Goal: Task Accomplishment & Management: Use online tool/utility

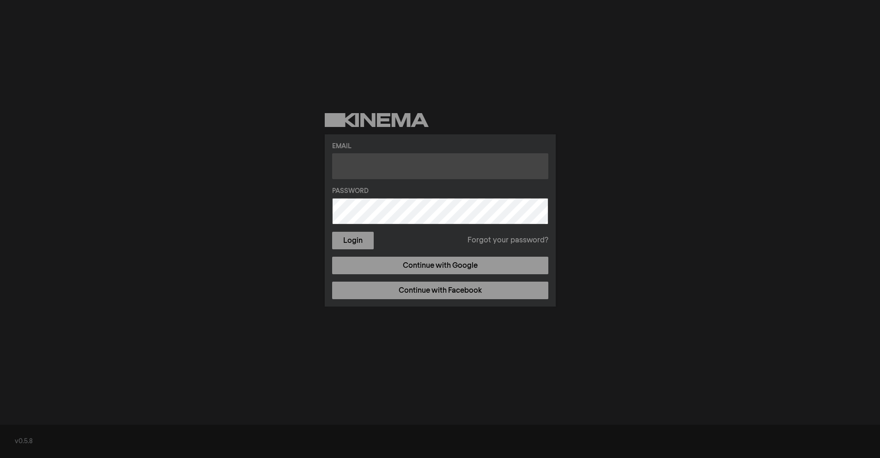
click at [425, 168] on input "text" at bounding box center [440, 166] width 216 height 26
type input "[PERSON_NAME][EMAIL_ADDRESS][DOMAIN_NAME]"
click at [332, 232] on button "Login" at bounding box center [353, 241] width 42 height 18
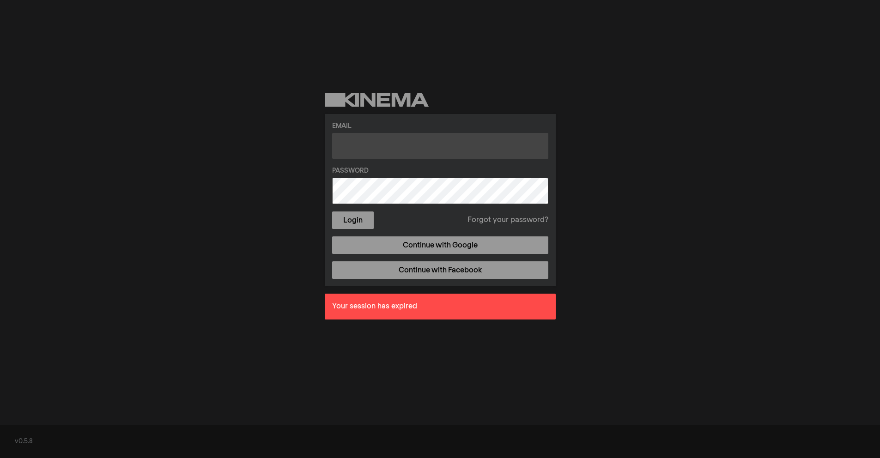
click at [400, 152] on input "text" at bounding box center [440, 146] width 216 height 26
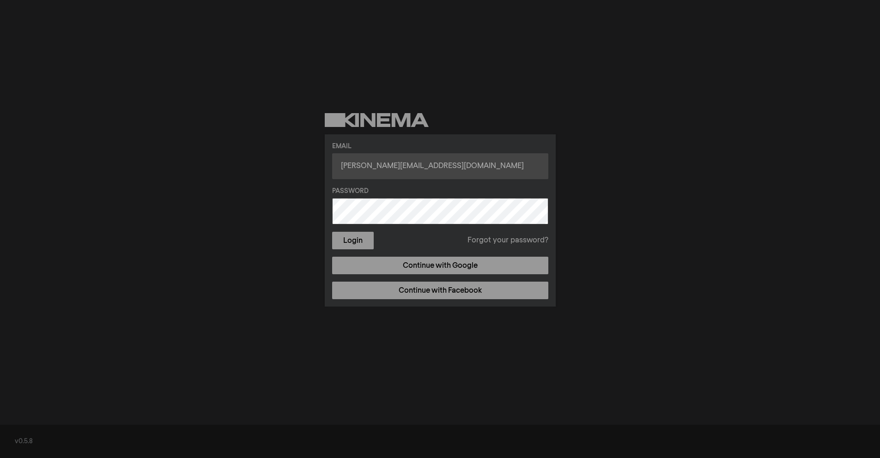
type input "[PERSON_NAME][EMAIL_ADDRESS][DOMAIN_NAME]"
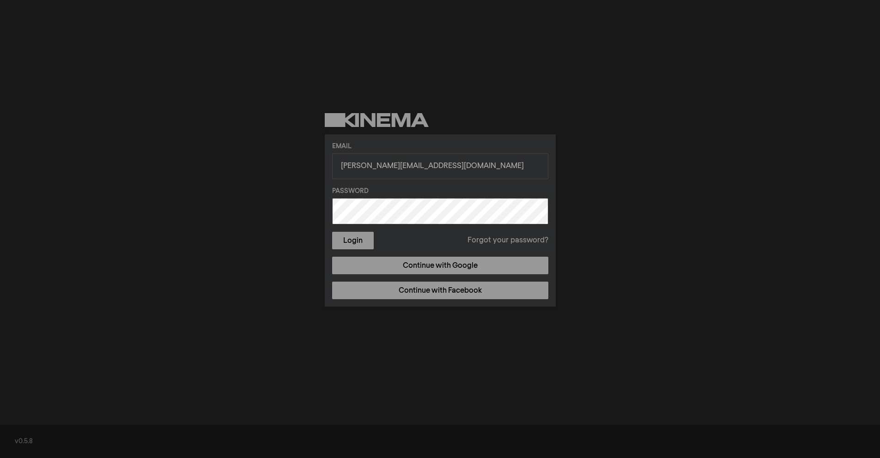
click at [332, 232] on button "Login" at bounding box center [353, 241] width 42 height 18
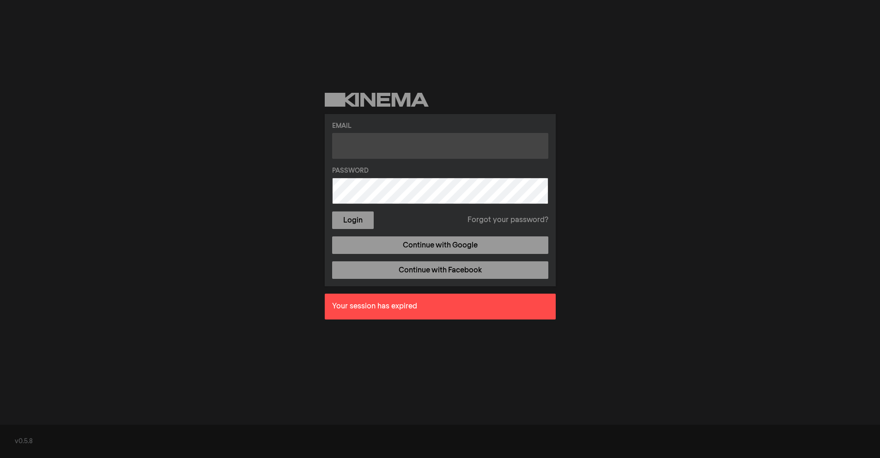
click at [371, 147] on input "text" at bounding box center [440, 146] width 216 height 26
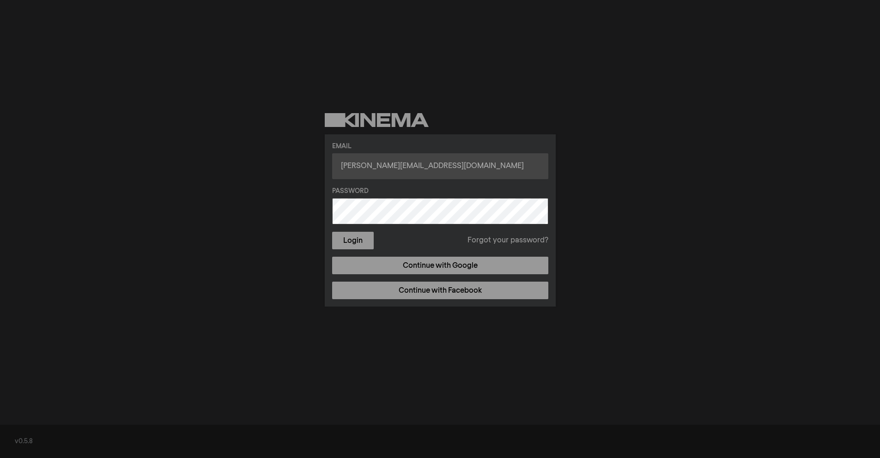
type input "[PERSON_NAME][EMAIL_ADDRESS][DOMAIN_NAME]"
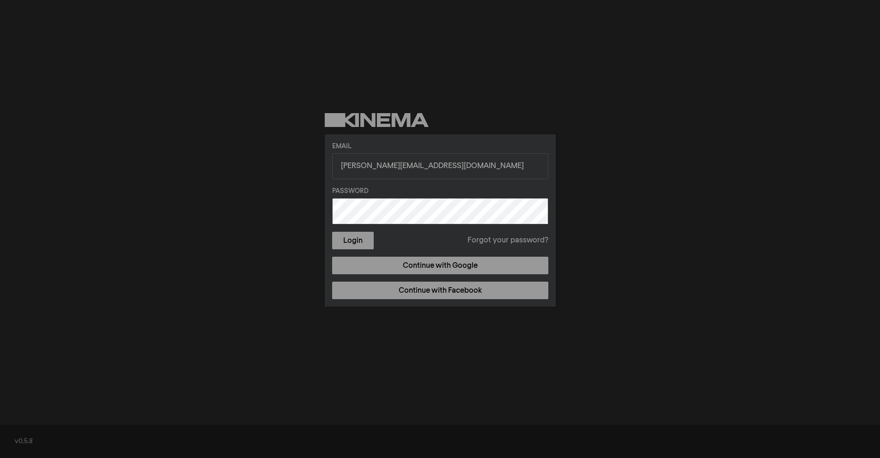
click at [490, 239] on link "Forgot your password?" at bounding box center [507, 240] width 81 height 11
click at [332, 232] on button "Login" at bounding box center [353, 241] width 42 height 18
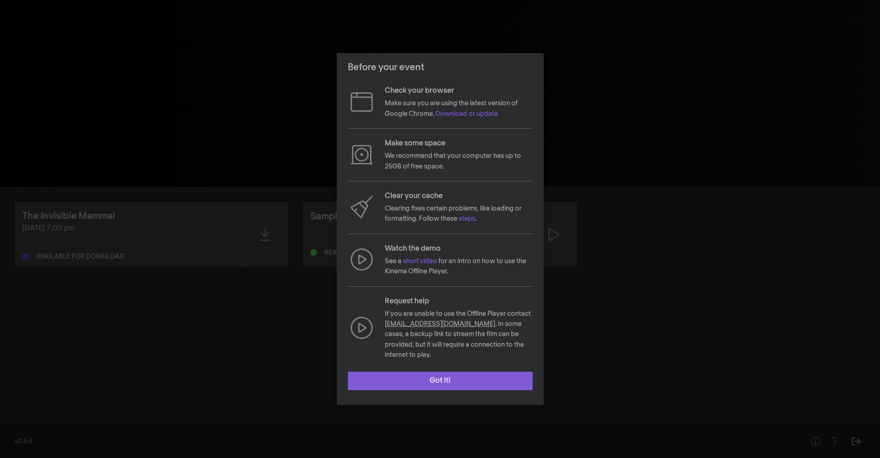
click at [473, 372] on button "Got it!" at bounding box center [440, 381] width 185 height 18
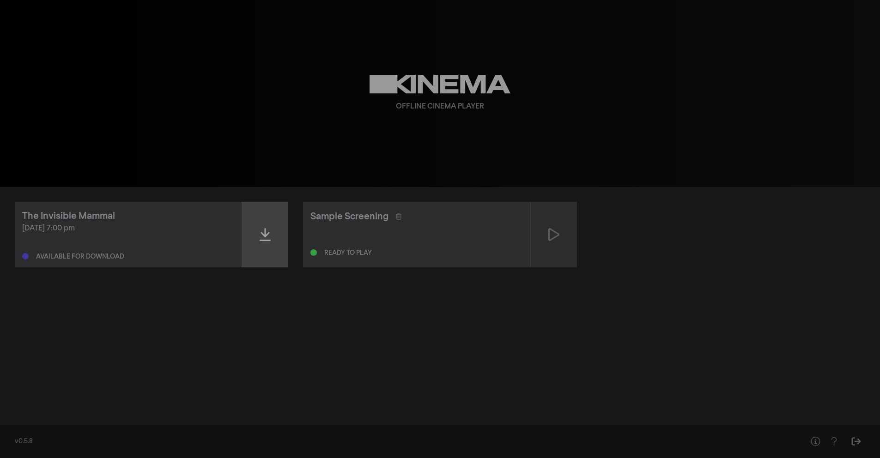
click at [263, 240] on icon at bounding box center [265, 234] width 11 height 13
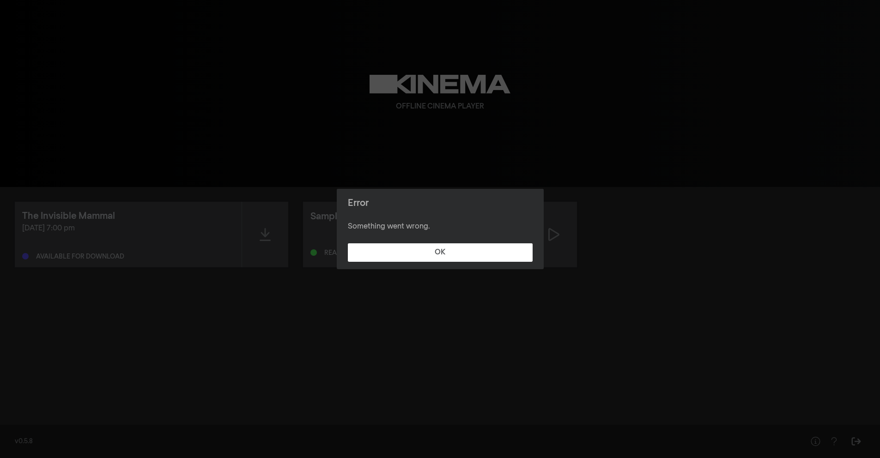
click at [494, 241] on footer "OK" at bounding box center [440, 252] width 207 height 33
click at [437, 255] on button "OK" at bounding box center [440, 252] width 185 height 18
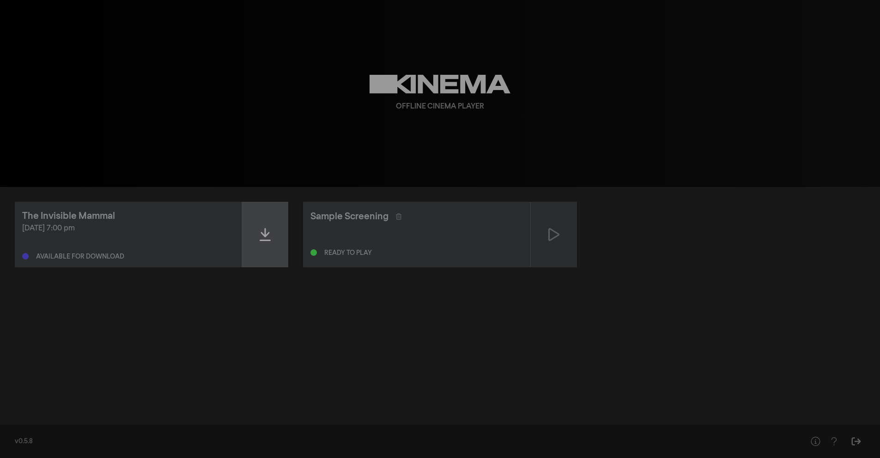
click at [261, 237] on icon at bounding box center [265, 234] width 11 height 15
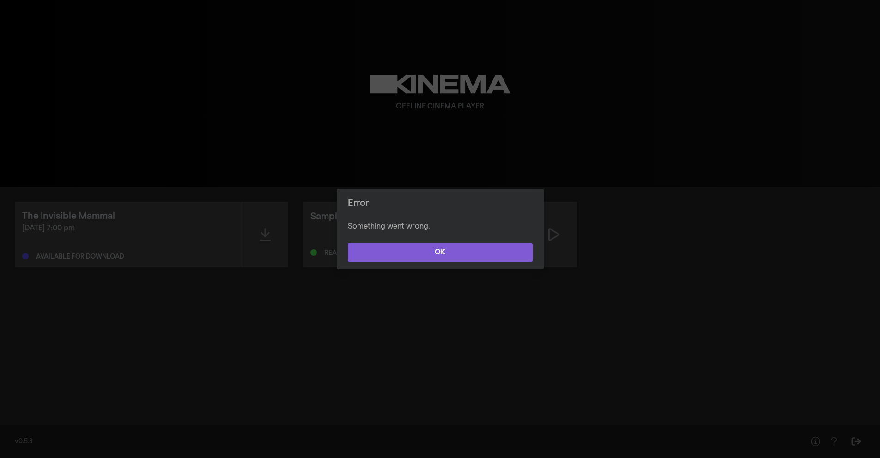
click at [466, 255] on button "OK" at bounding box center [440, 252] width 185 height 18
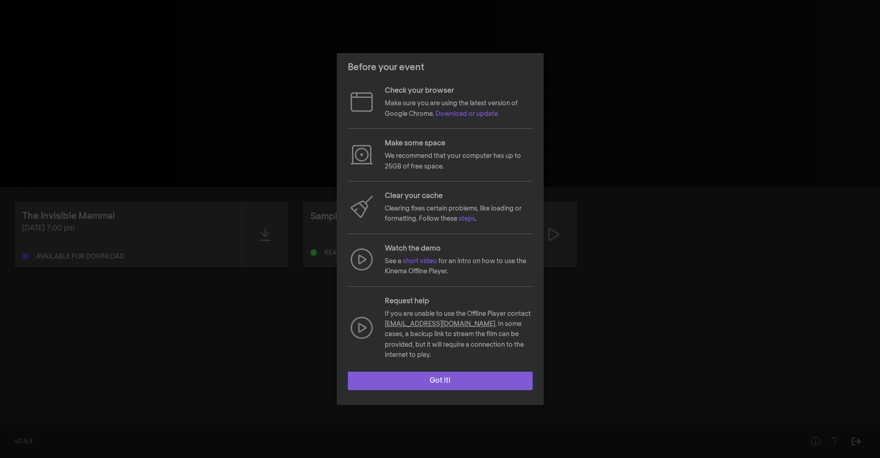
click at [427, 380] on button "Got it!" at bounding box center [440, 381] width 185 height 18
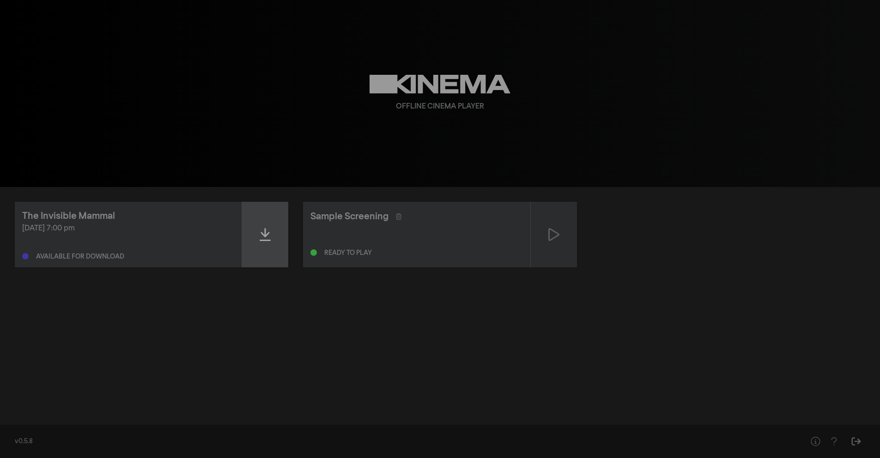
click at [260, 235] on icon at bounding box center [265, 234] width 11 height 15
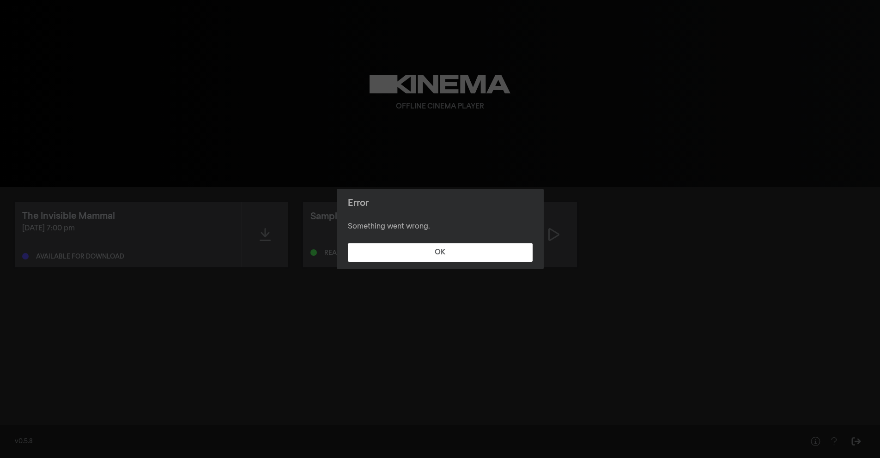
click at [521, 242] on footer "OK" at bounding box center [440, 252] width 207 height 33
click at [498, 247] on button "OK" at bounding box center [440, 252] width 185 height 18
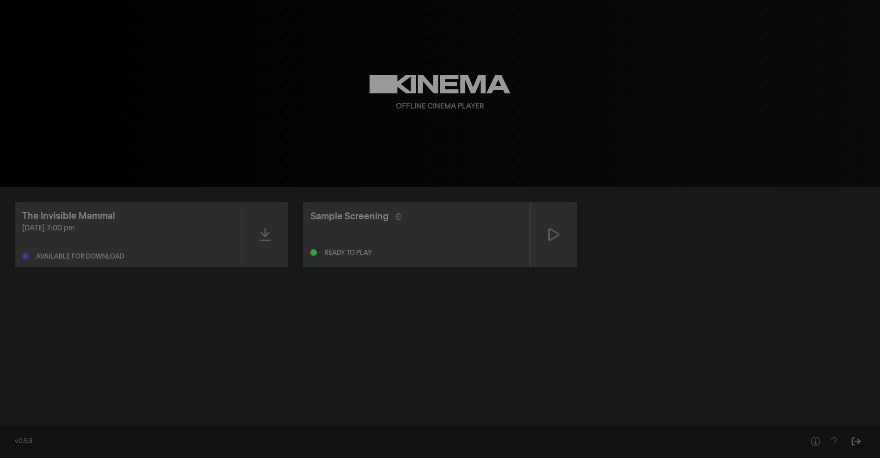
click at [48, 260] on div "Available for download" at bounding box center [80, 257] width 88 height 6
click at [66, 215] on div "The Invisible Mammal" at bounding box center [68, 216] width 93 height 14
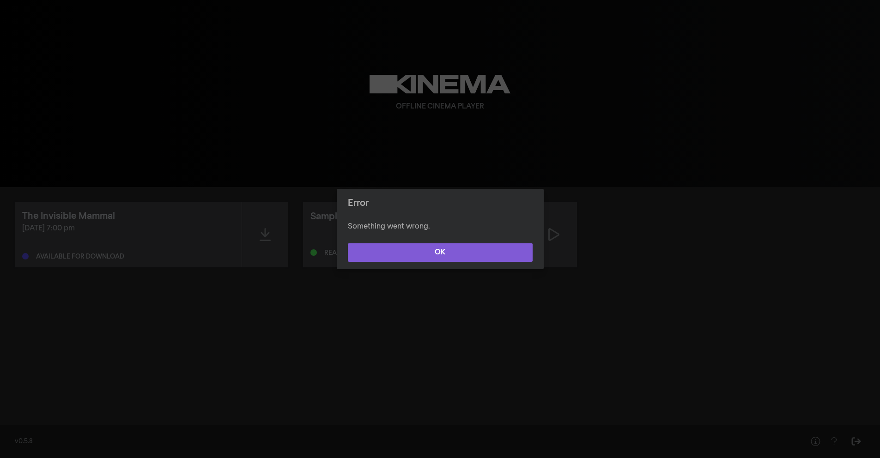
click at [494, 253] on button "OK" at bounding box center [440, 252] width 185 height 18
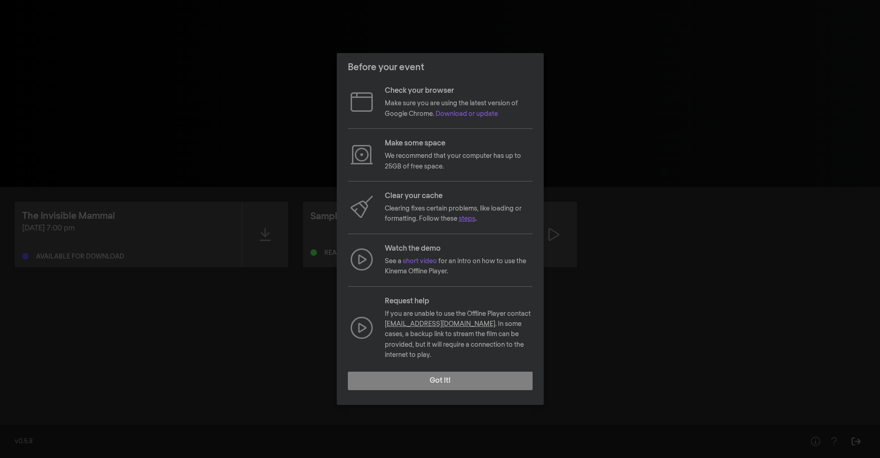
click at [467, 222] on link "steps" at bounding box center [467, 219] width 17 height 6
click at [441, 373] on button "Got it!" at bounding box center [440, 381] width 185 height 18
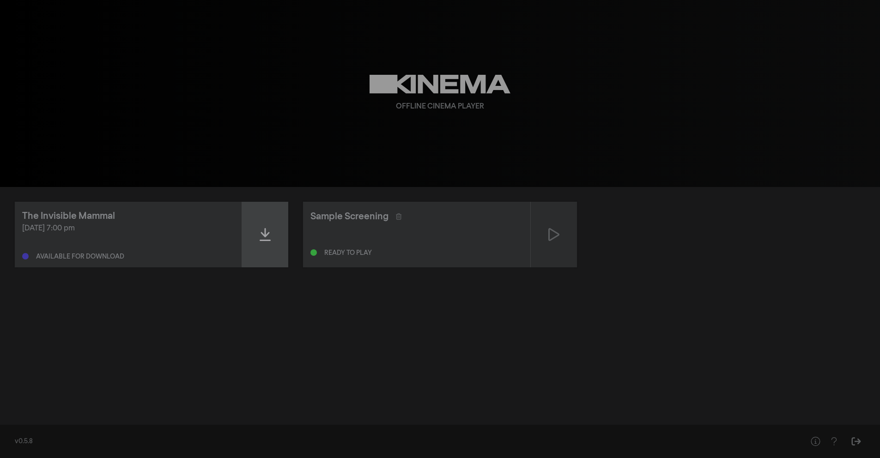
click at [273, 244] on div at bounding box center [265, 235] width 46 height 66
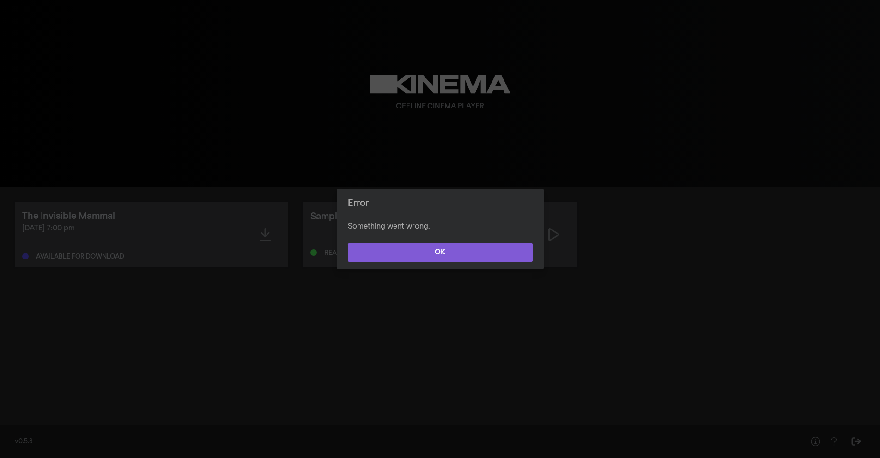
click at [412, 254] on button "OK" at bounding box center [440, 252] width 185 height 18
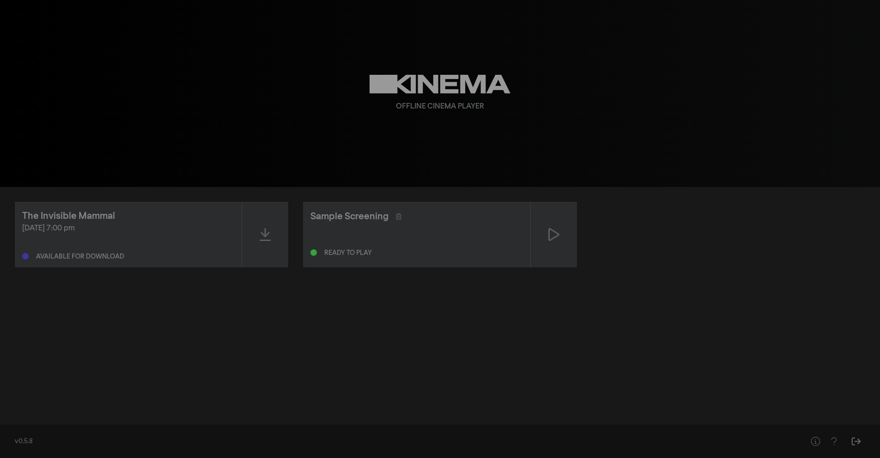
click at [290, 242] on div "The Invisible Mammal [DATE] 7:00 pm Available for download Sample Screening Rea…" at bounding box center [440, 235] width 850 height 66
click at [267, 239] on icon at bounding box center [265, 234] width 11 height 15
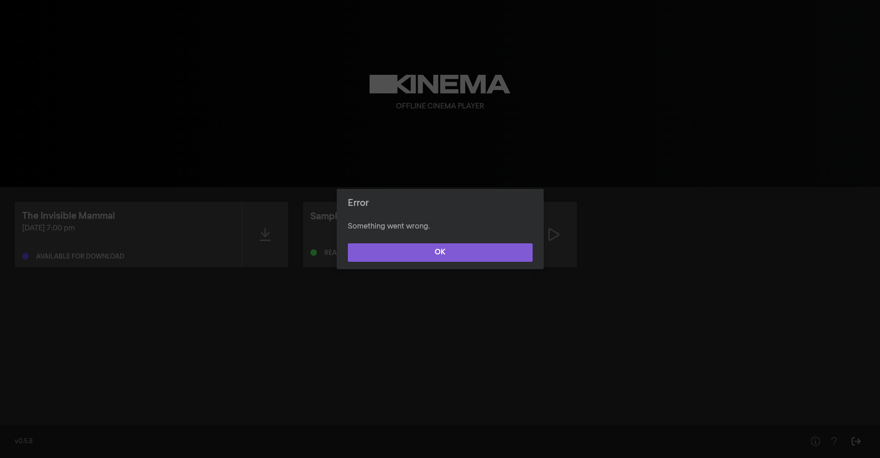
click at [419, 256] on button "OK" at bounding box center [440, 252] width 185 height 18
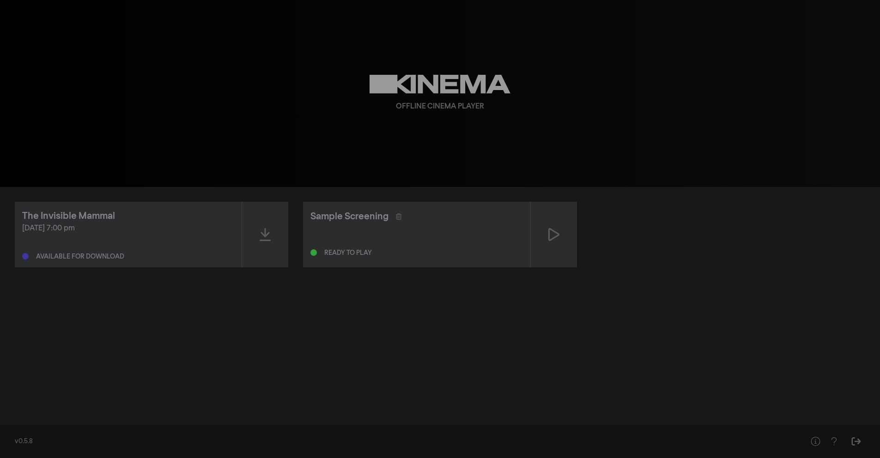
click at [473, 145] on div "Offline Cinema Player" at bounding box center [440, 93] width 333 height 187
click at [812, 442] on icon "Help" at bounding box center [816, 441] width 12 height 9
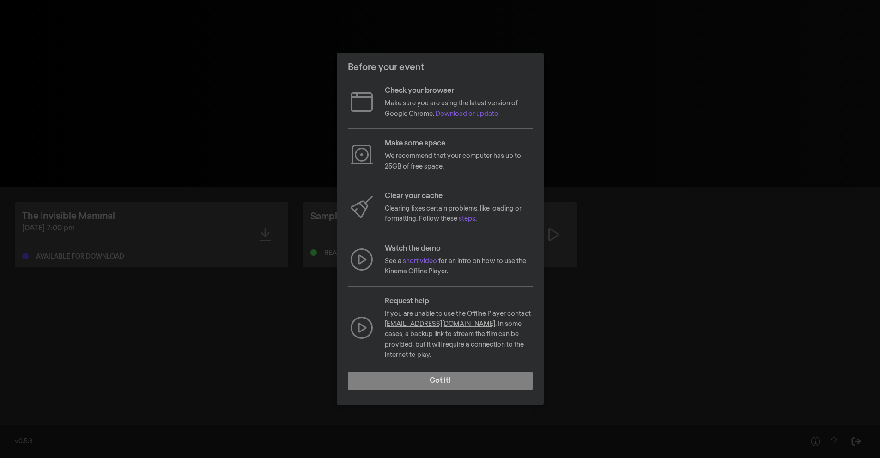
click at [626, 272] on div "Before your event Check your browser Make sure you are using the latest version…" at bounding box center [440, 229] width 880 height 458
click at [394, 373] on button "Got it!" at bounding box center [440, 381] width 185 height 18
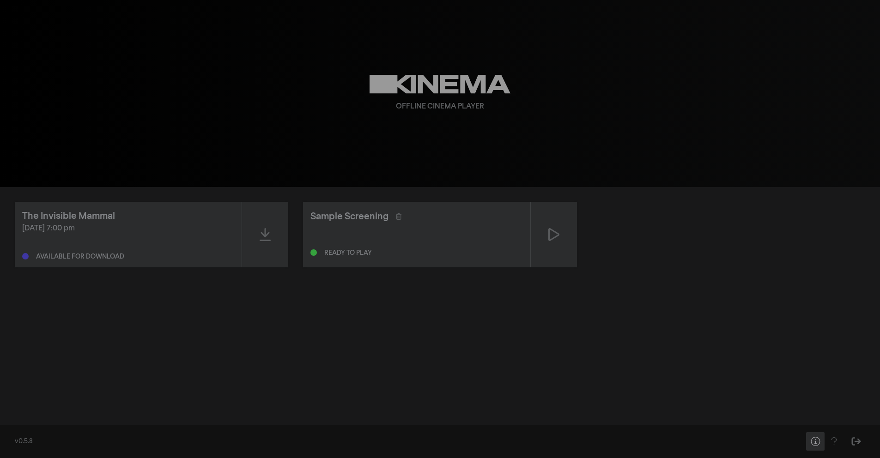
click at [822, 442] on button "Help" at bounding box center [815, 441] width 18 height 18
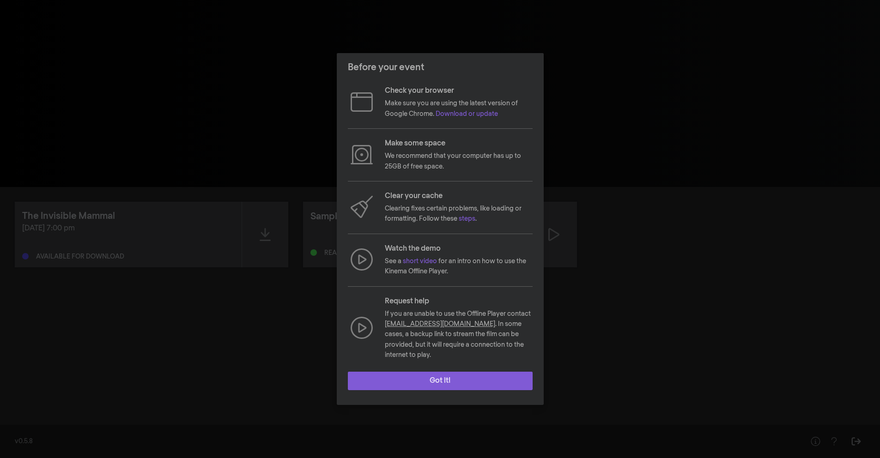
click at [482, 373] on button "Got it!" at bounding box center [440, 381] width 185 height 18
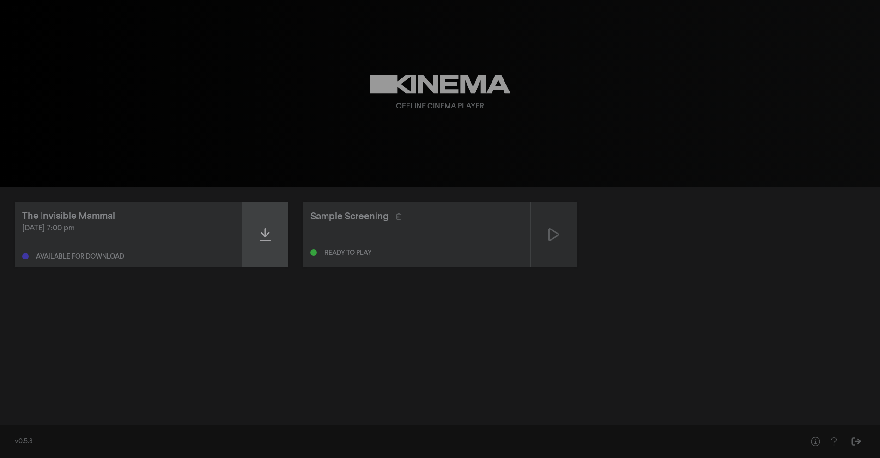
click at [267, 224] on div at bounding box center [265, 235] width 46 height 66
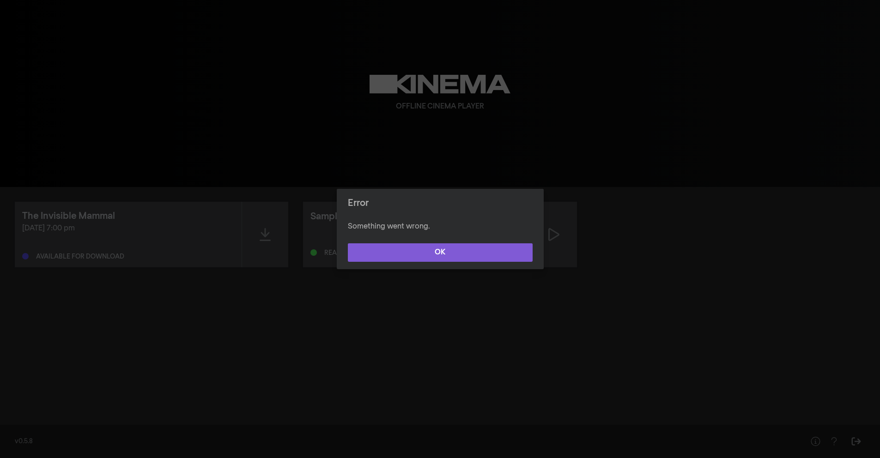
click at [394, 254] on button "OK" at bounding box center [440, 252] width 185 height 18
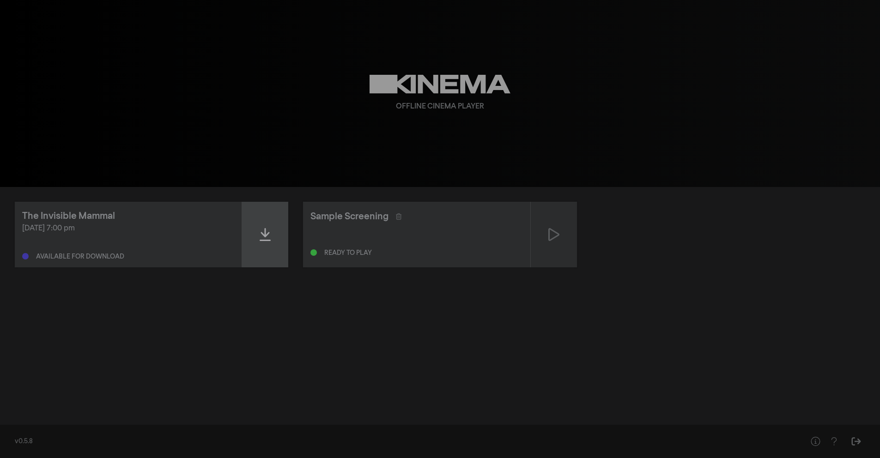
click at [265, 255] on div at bounding box center [265, 235] width 46 height 66
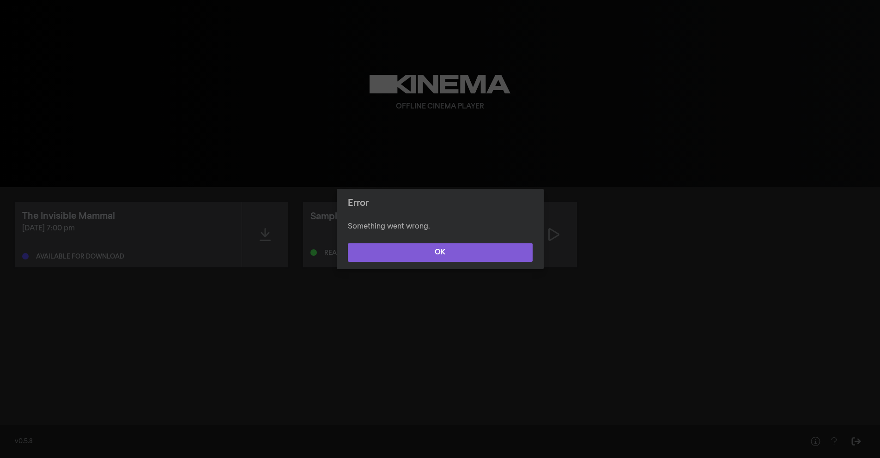
click at [416, 250] on button "OK" at bounding box center [440, 252] width 185 height 18
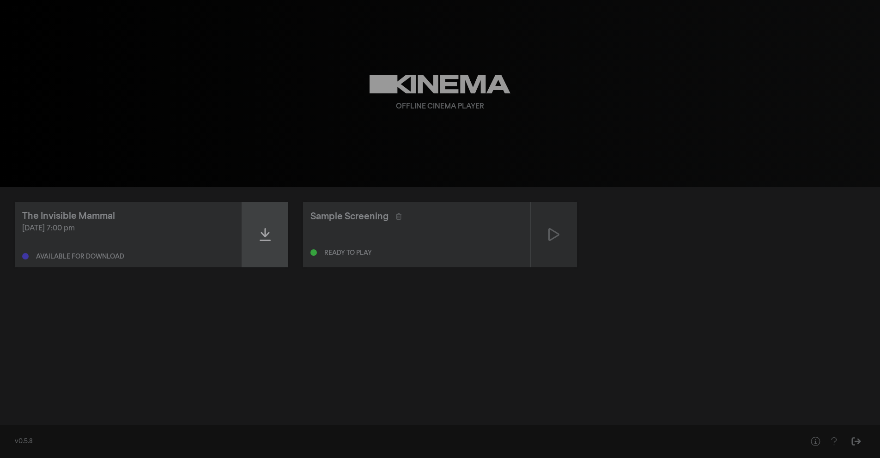
click at [262, 241] on icon at bounding box center [265, 234] width 11 height 13
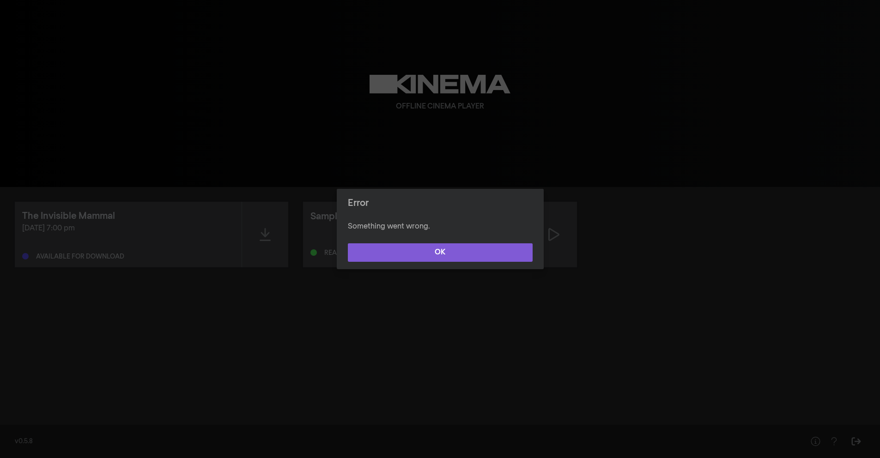
click at [424, 257] on button "OK" at bounding box center [440, 252] width 185 height 18
